Goal: Check status: Check status

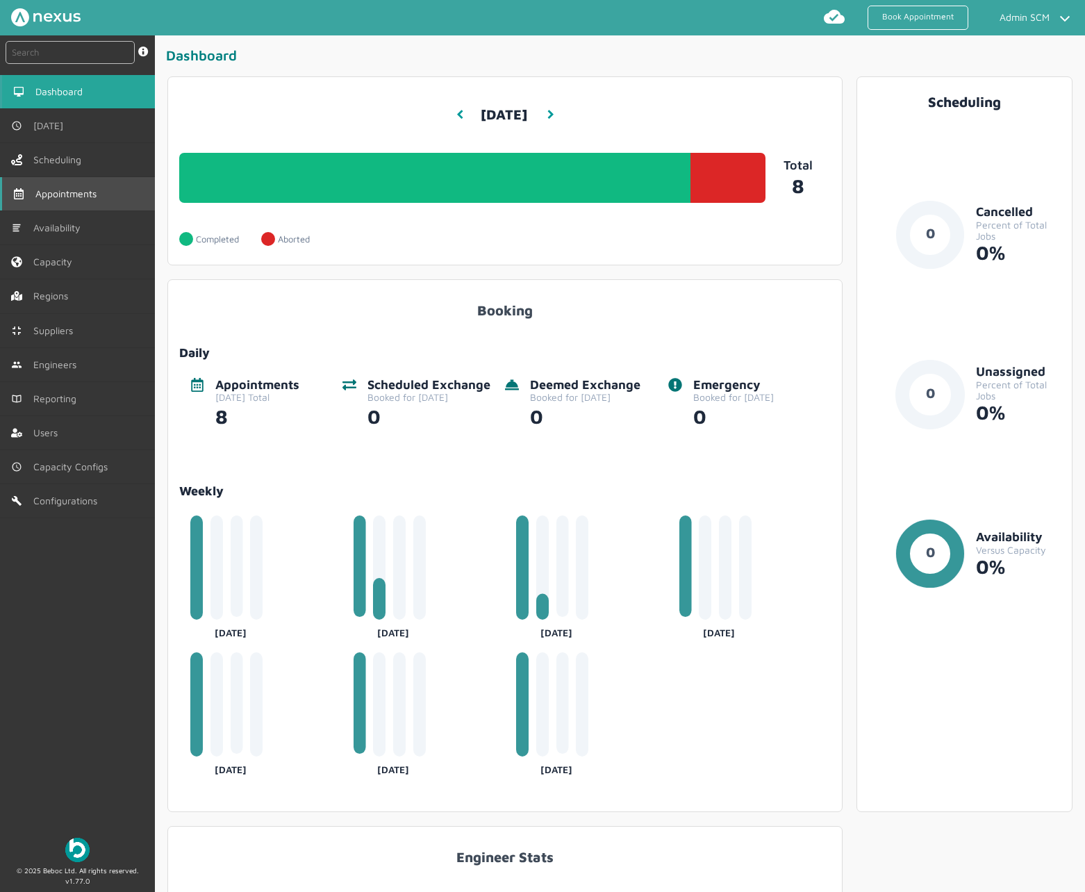
click at [98, 194] on span "Appointments" at bounding box center [68, 193] width 67 height 11
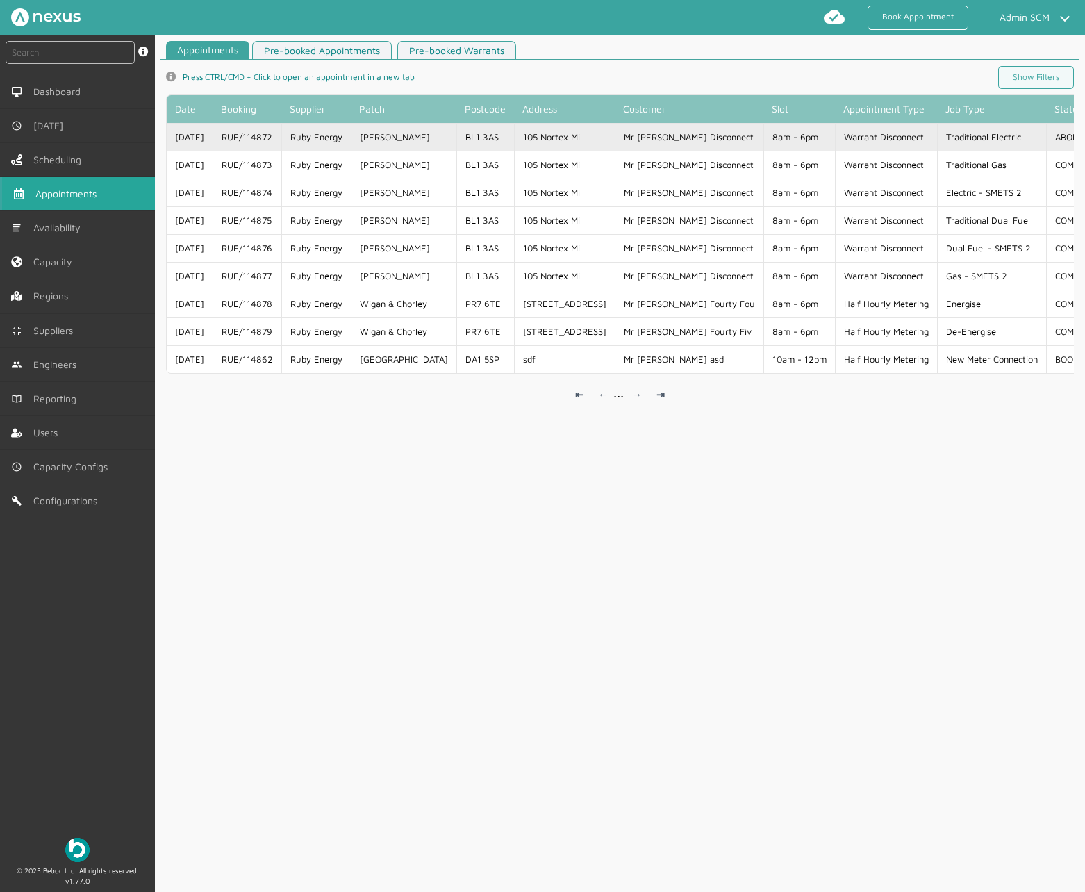
drag, startPoint x: 230, startPoint y: 139, endPoint x: 283, endPoint y: 136, distance: 52.9
click at [281, 136] on td "RUE/114872" at bounding box center [247, 137] width 69 height 28
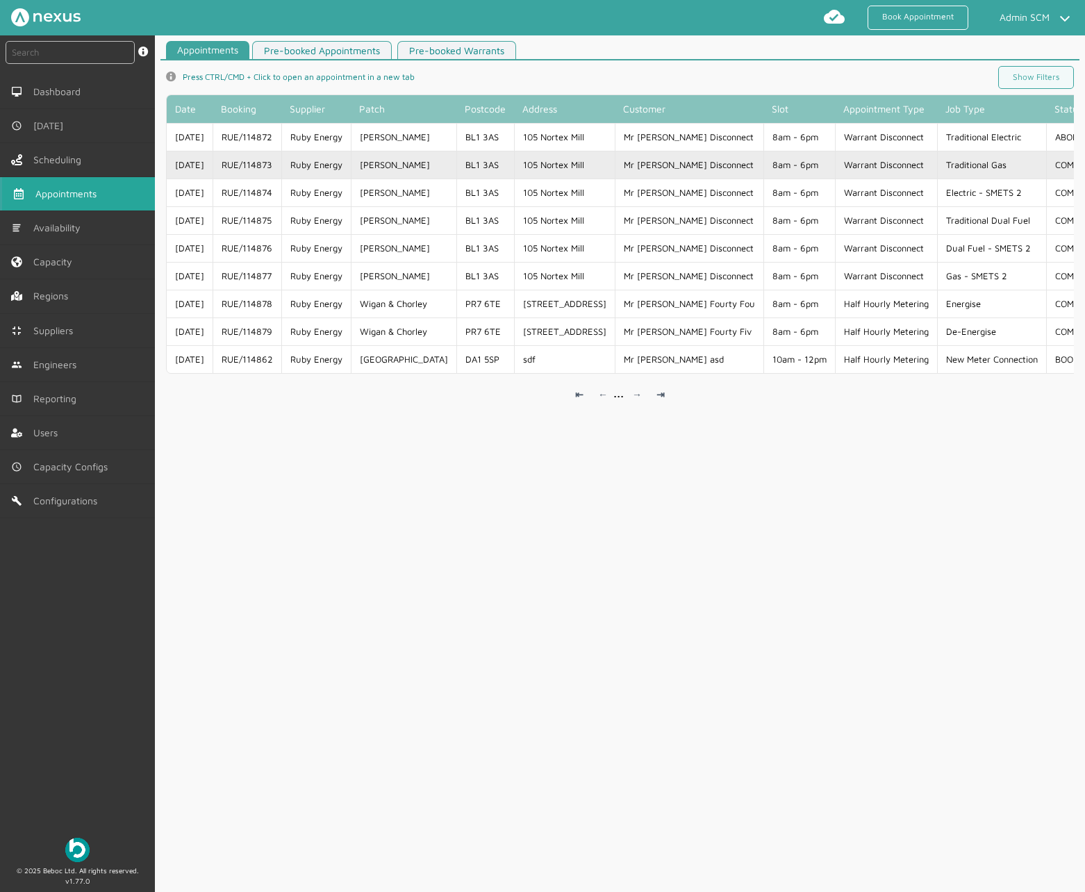
copy td "RUE/114872"
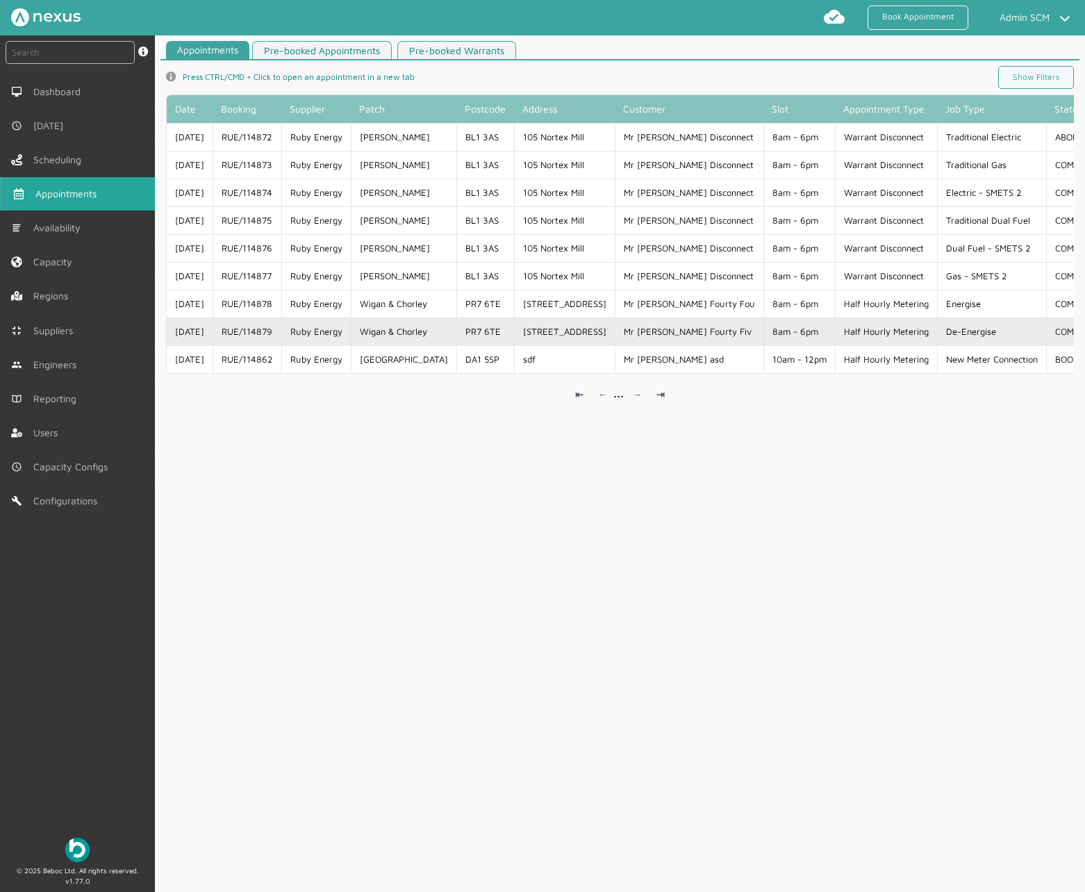
click at [236, 333] on td "RUE/114879" at bounding box center [247, 332] width 69 height 28
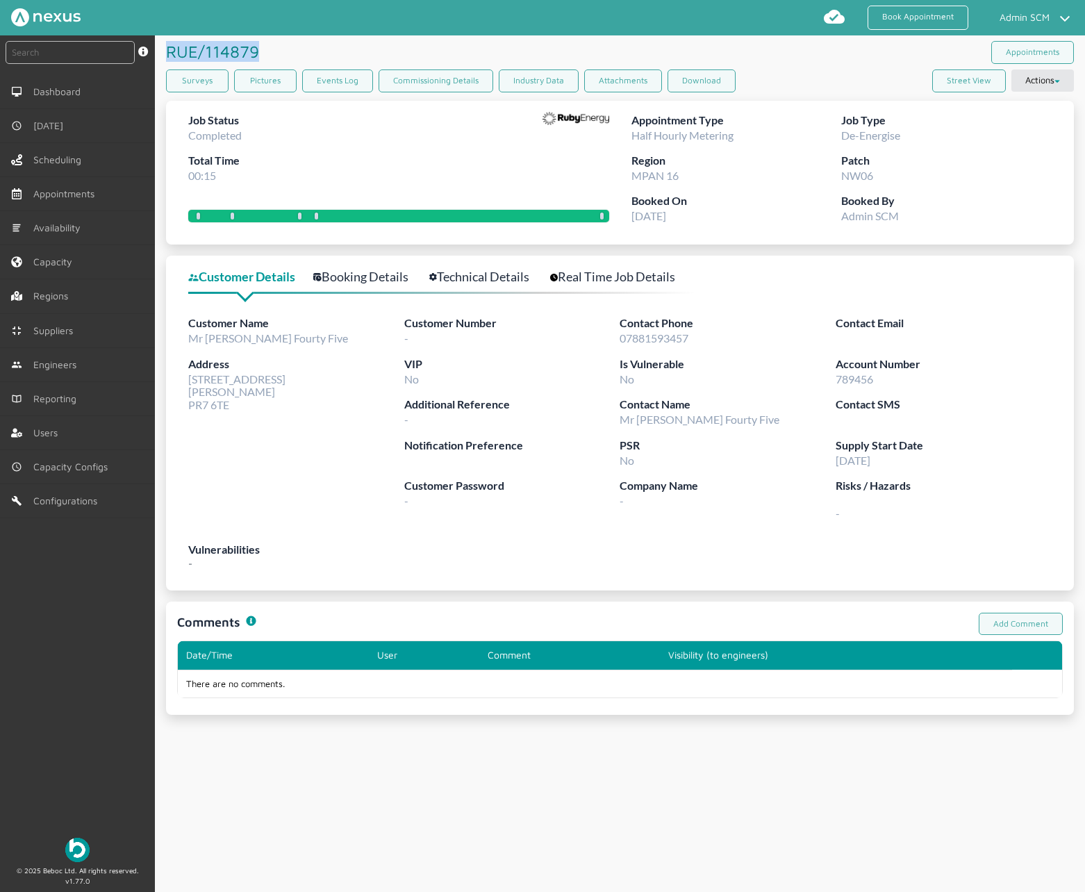
drag, startPoint x: 258, startPoint y: 50, endPoint x: 169, endPoint y: 44, distance: 89.8
click at [169, 44] on h1 "RUE/114879 ️️️" at bounding box center [215, 51] width 98 height 32
copy h1 "RUE/114879"
click at [332, 54] on div "RUE/114879 ️️️" at bounding box center [393, 51] width 454 height 32
drag, startPoint x: 304, startPoint y: 48, endPoint x: 167, endPoint y: 44, distance: 136.2
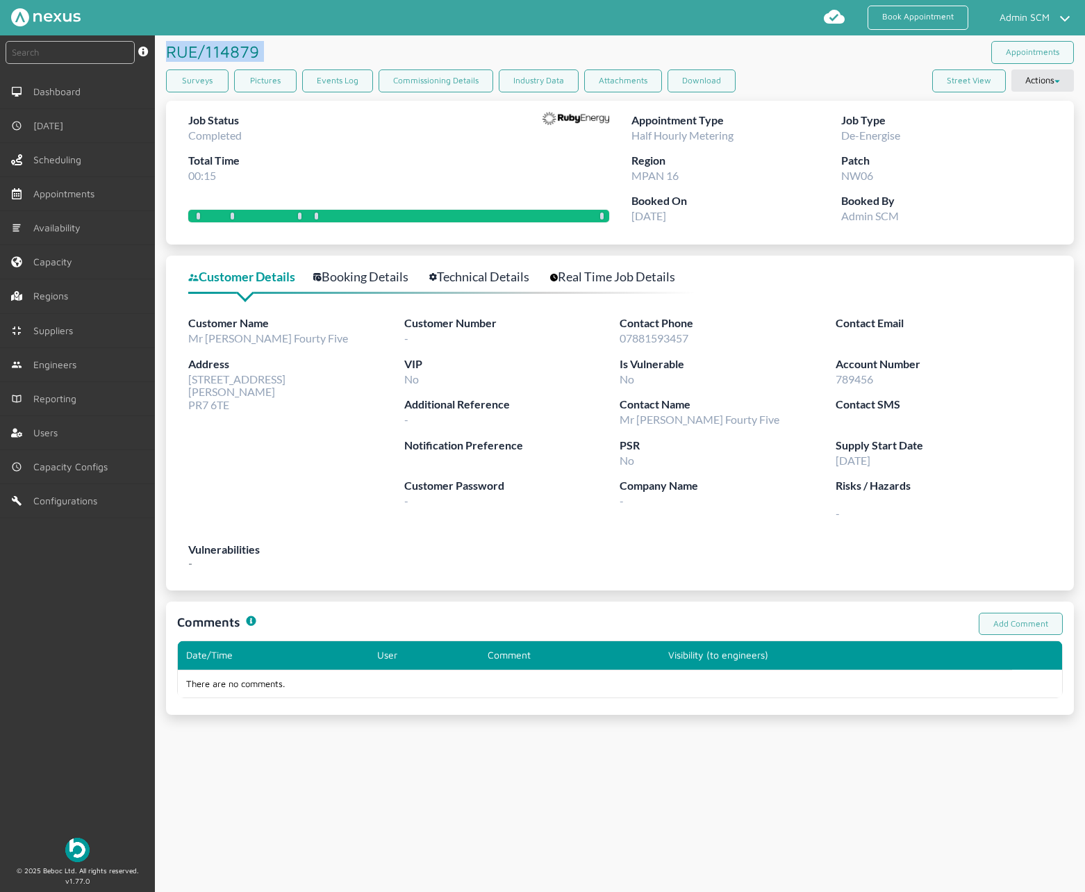
click at [167, 44] on div "RUE/114879 ️️️" at bounding box center [393, 51] width 454 height 32
copy h1 "RUE/114879 ️️️"
click at [268, 53] on div "RUE/114879 ️️️" at bounding box center [393, 51] width 454 height 32
click at [267, 50] on div "RUE/114879 ️️️" at bounding box center [393, 51] width 454 height 32
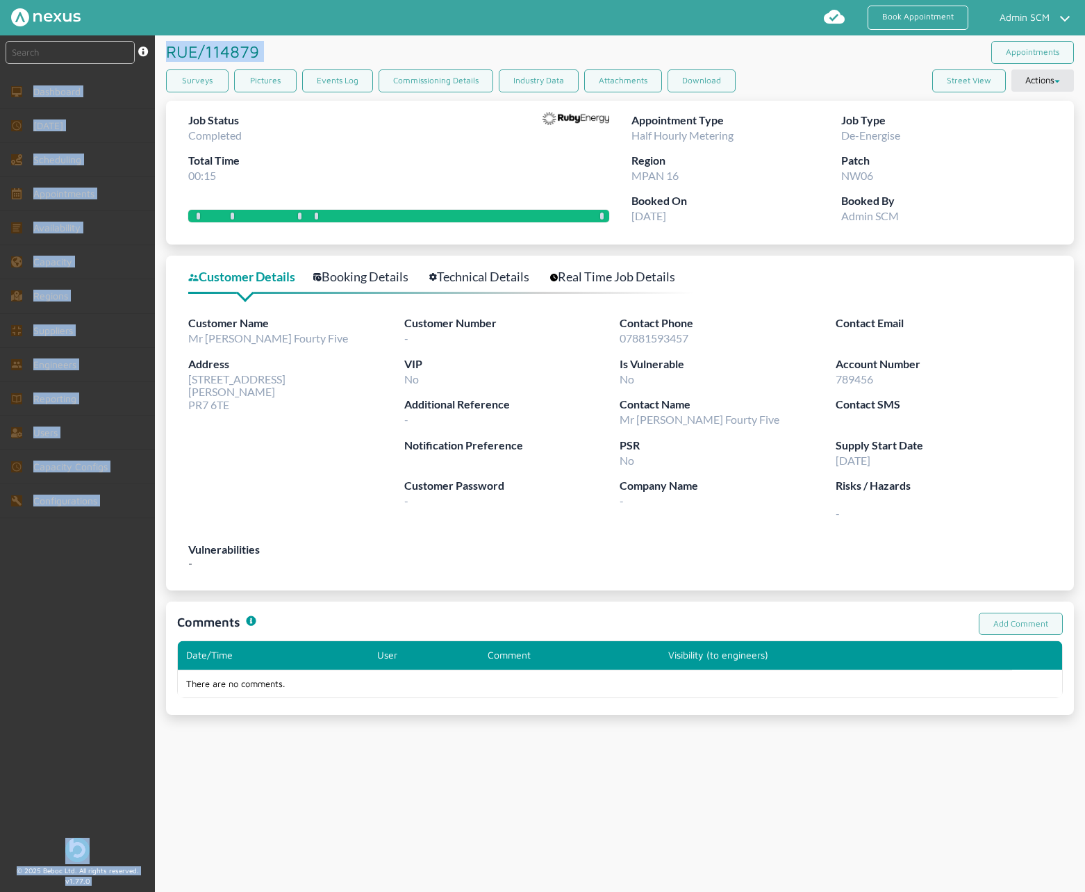
drag, startPoint x: 265, startPoint y: 51, endPoint x: 153, endPoint y: 49, distance: 112.6
click at [153, 49] on div "instant search Search by: Booking Reference, Customer Number, Account Number, M…" at bounding box center [542, 463] width 1085 height 857
copy div "Search by: Booking Reference, Customer Number, Account Number, MPAN/MPRN, PostC…"
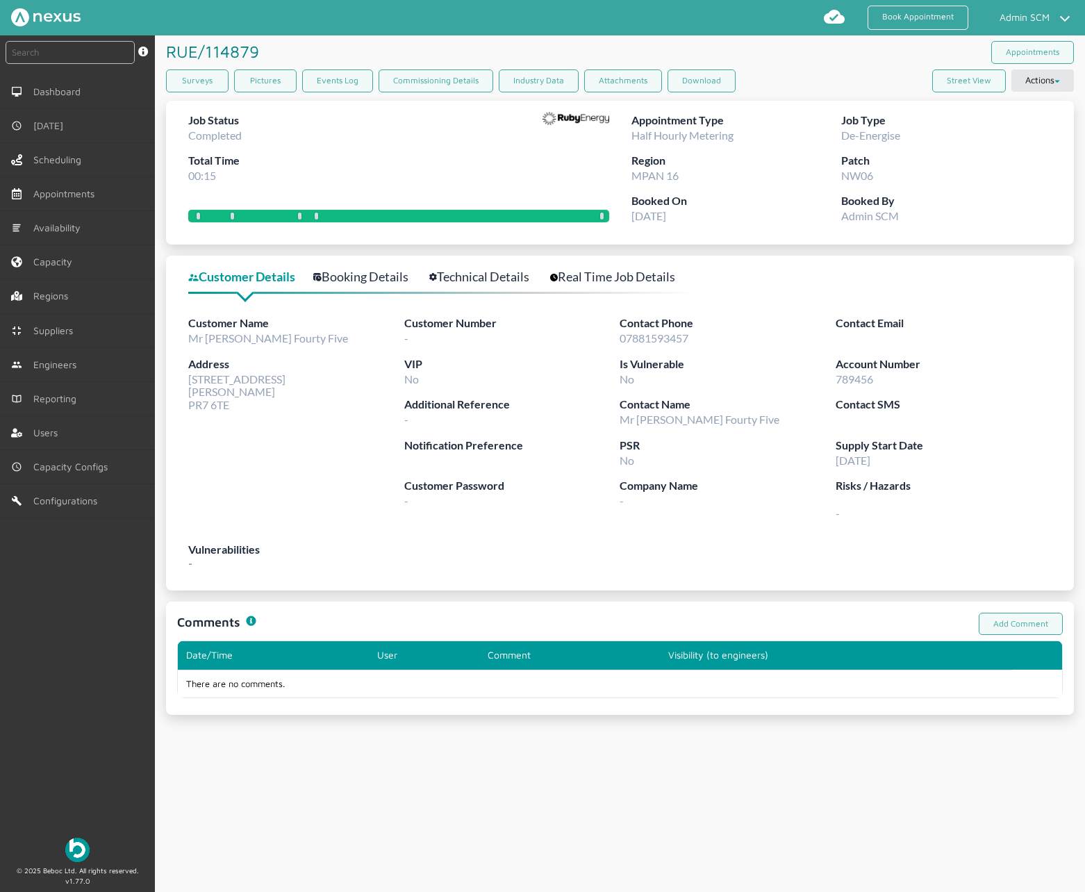
click at [345, 138] on div "Job Status Completed Total Time 00:15" at bounding box center [398, 152] width 420 height 81
